Goal: Task Accomplishment & Management: Use online tool/utility

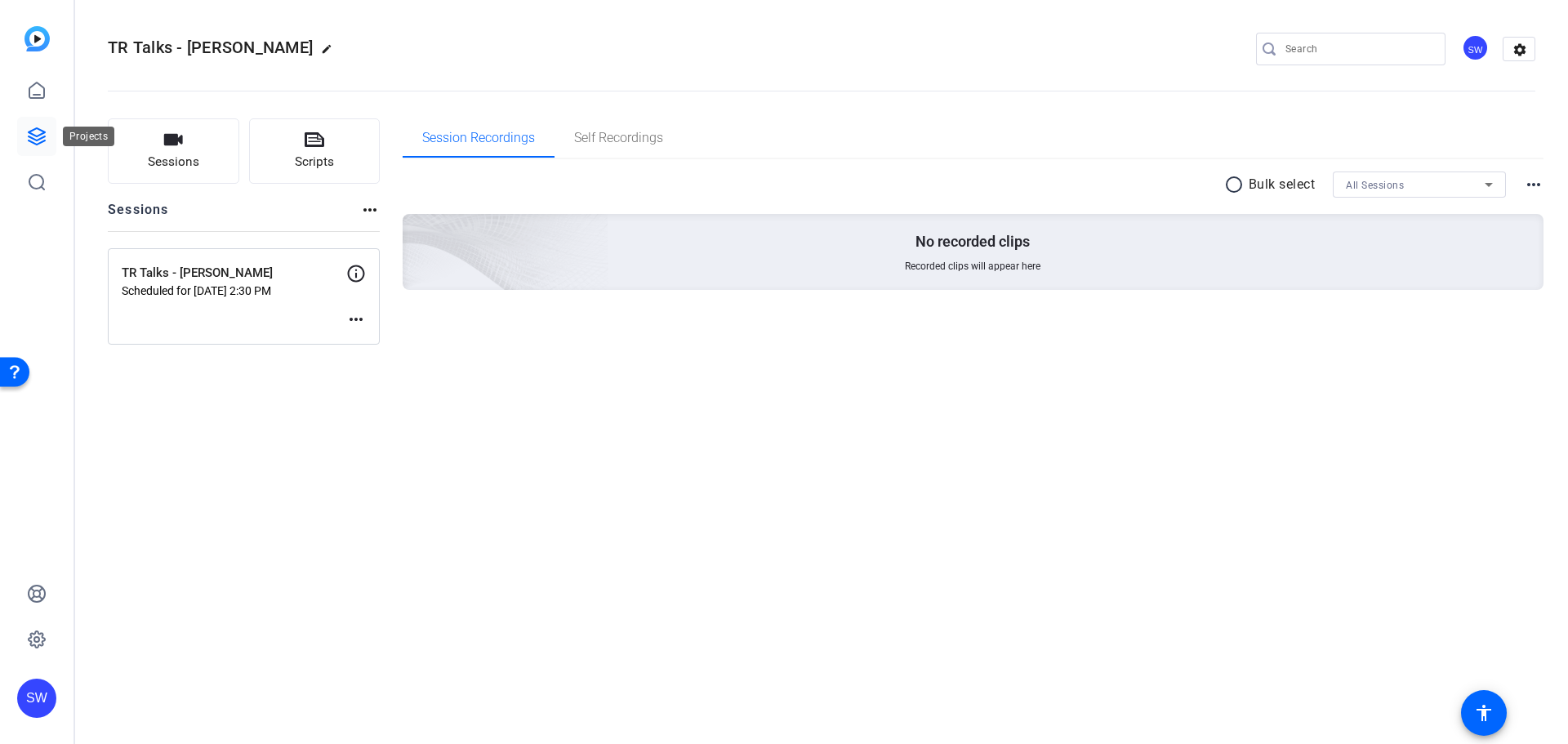
drag, startPoint x: 0, startPoint y: 0, endPoint x: 30, endPoint y: 140, distance: 143.2
click at [30, 140] on icon at bounding box center [37, 136] width 16 height 16
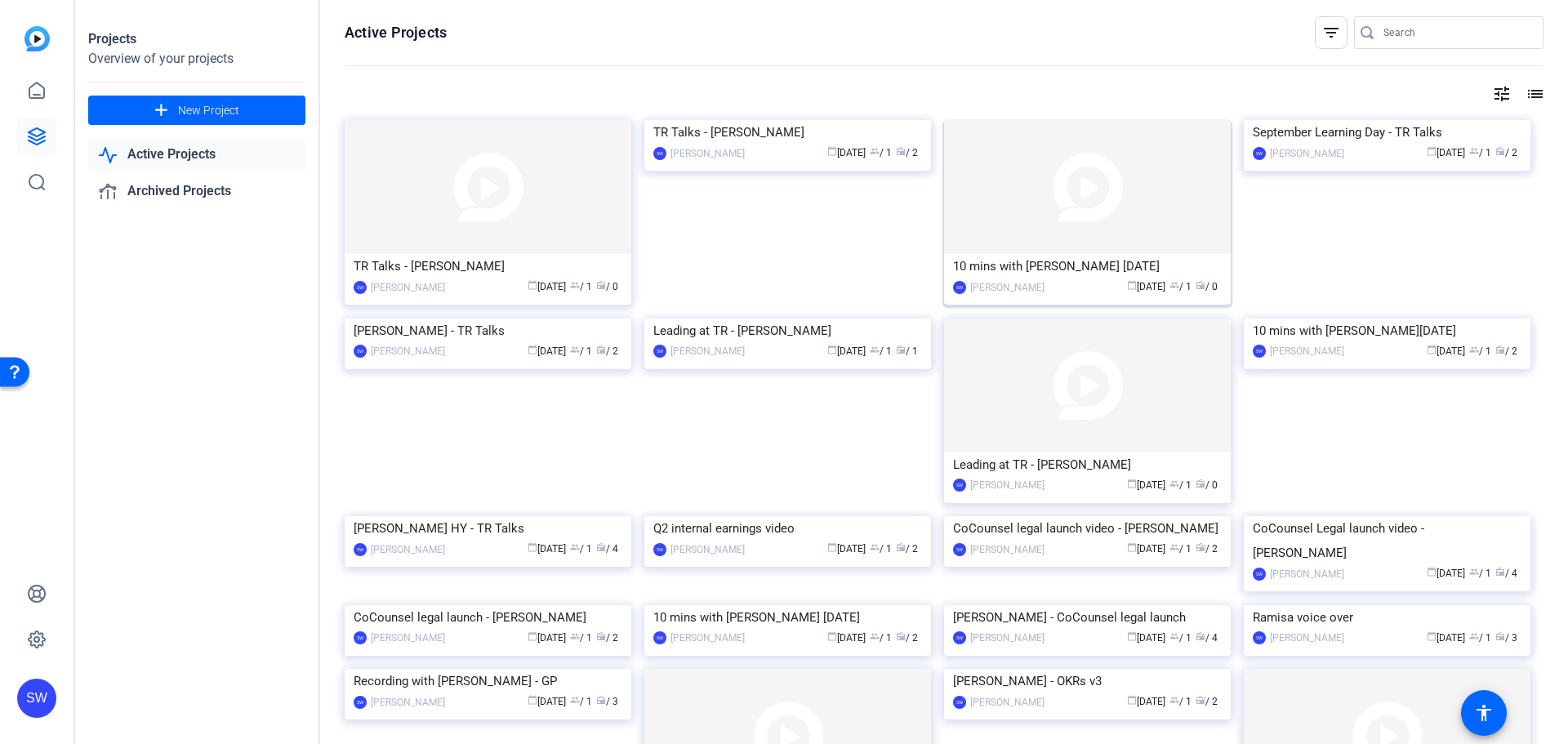
click at [1048, 263] on div "10 mins with [PERSON_NAME] [DATE]" at bounding box center [1088, 266] width 269 height 25
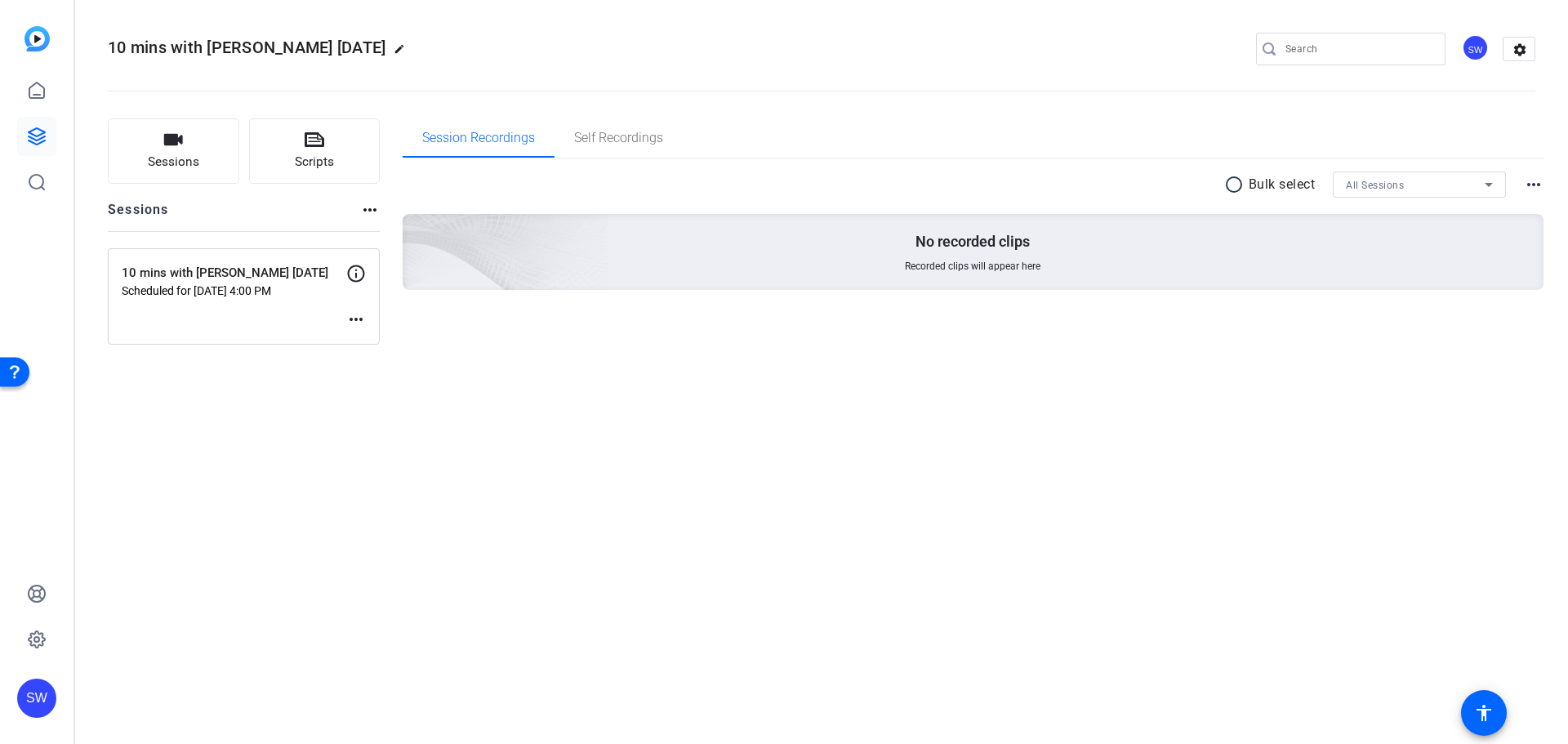
click at [356, 322] on mat-icon "more_horiz" at bounding box center [355, 319] width 20 height 20
click at [378, 348] on span "Edit Session" at bounding box center [396, 344] width 74 height 20
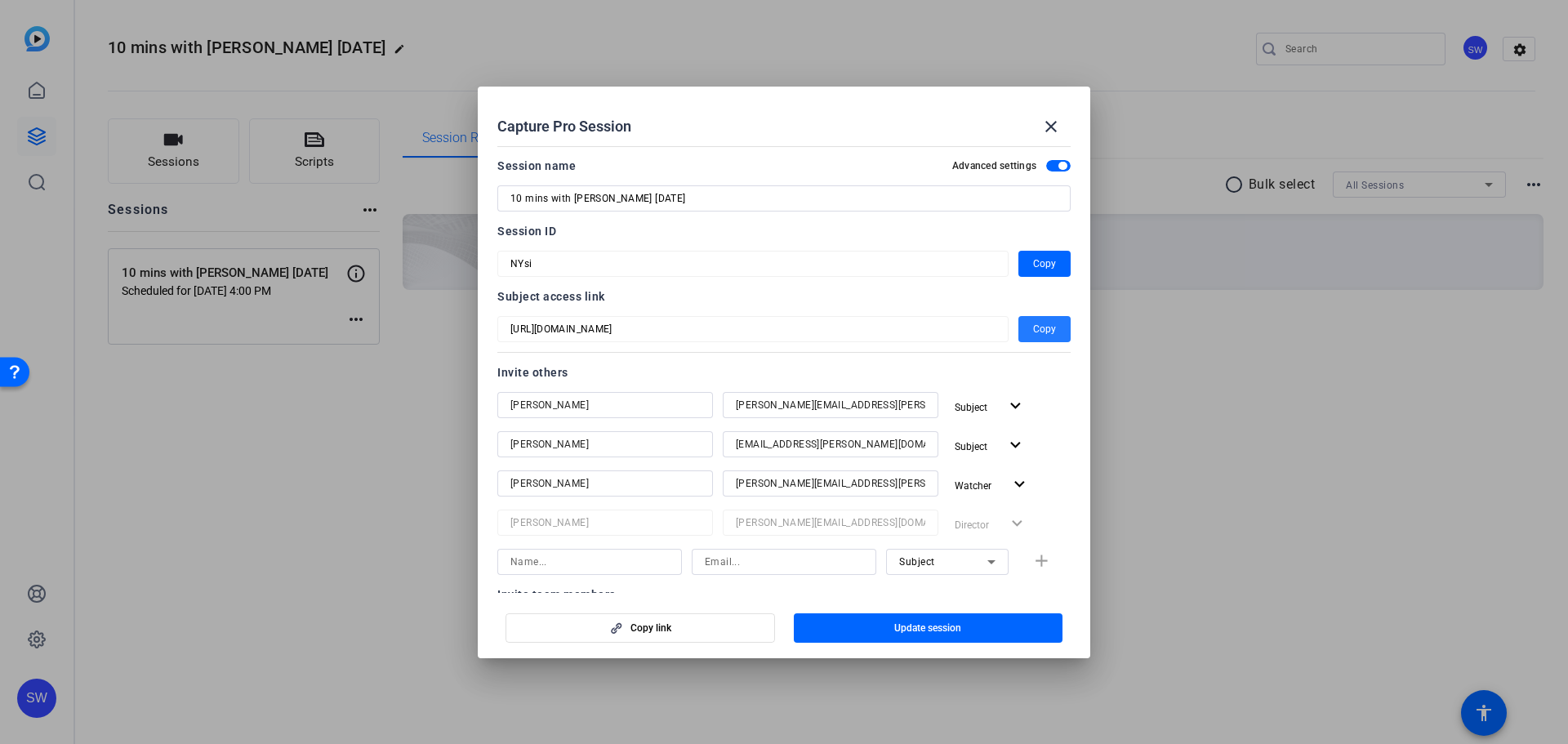
click at [1040, 325] on span "Copy" at bounding box center [1044, 328] width 23 height 20
click at [1050, 133] on mat-icon "close" at bounding box center [1050, 126] width 20 height 20
